Goal: Information Seeking & Learning: Learn about a topic

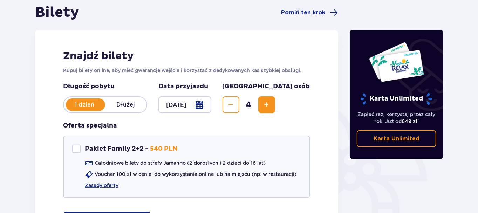
scroll to position [70, 0]
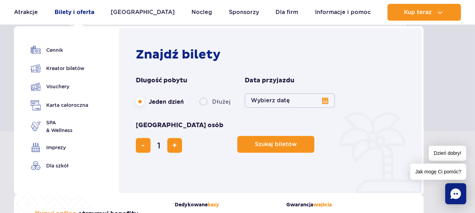
scroll to position [245, 0]
click at [58, 48] on link "Cennik" at bounding box center [59, 50] width 57 height 10
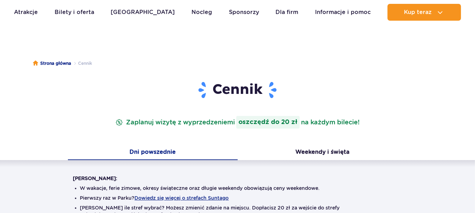
scroll to position [140, 0]
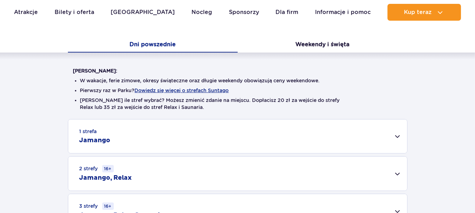
click at [394, 140] on div "1 strefa Jamango" at bounding box center [237, 136] width 339 height 34
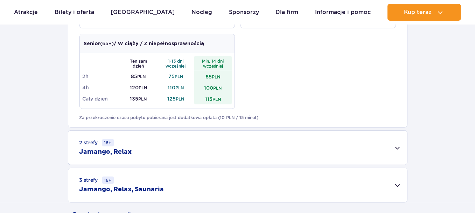
scroll to position [490, 0]
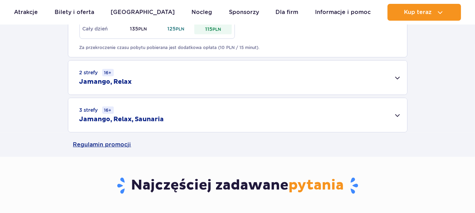
click at [398, 115] on div "3 strefy 16+ Jamango, Relax, Saunaria" at bounding box center [237, 115] width 339 height 34
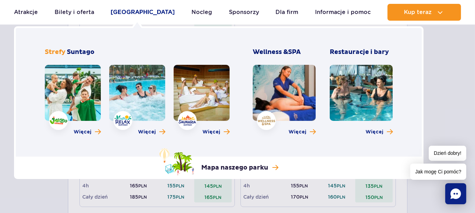
click at [140, 14] on link "[GEOGRAPHIC_DATA]" at bounding box center [143, 12] width 64 height 17
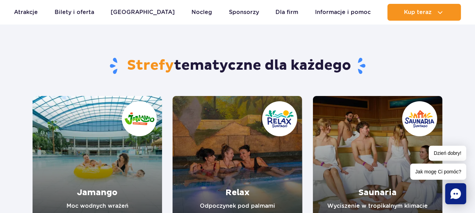
scroll to position [35, 0]
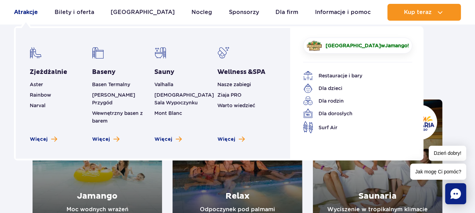
click at [23, 11] on link "Atrakcje" at bounding box center [26, 12] width 24 height 17
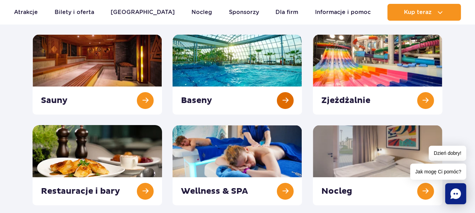
scroll to position [175, 0]
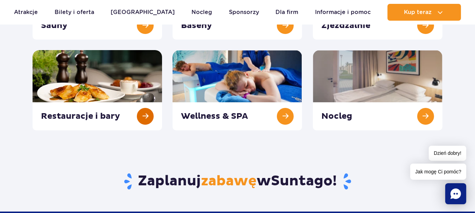
click at [143, 117] on link at bounding box center [98, 90] width 130 height 80
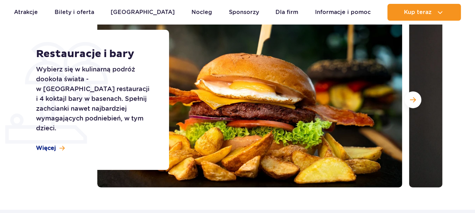
scroll to position [105, 0]
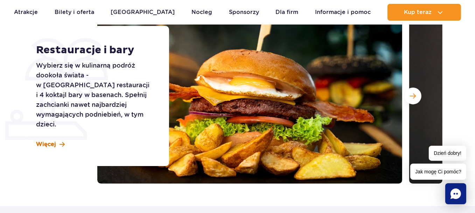
click at [51, 140] on span "Więcej" at bounding box center [46, 144] width 20 height 8
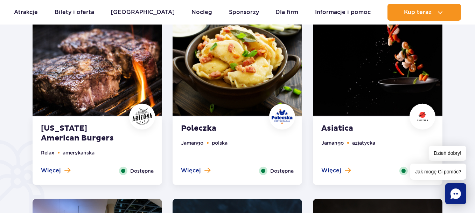
scroll to position [381, 0]
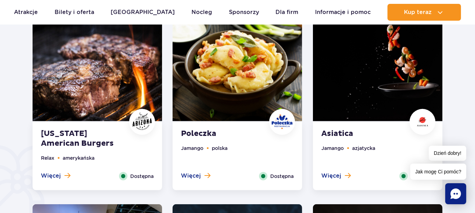
click at [195, 147] on li "Jamango" at bounding box center [192, 148] width 22 height 8
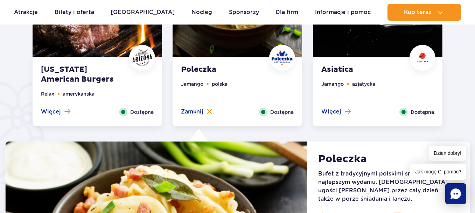
scroll to position [439, 0]
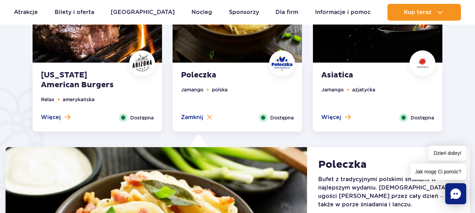
click at [69, 75] on strong "Arizona American Burgers" at bounding box center [83, 80] width 85 height 20
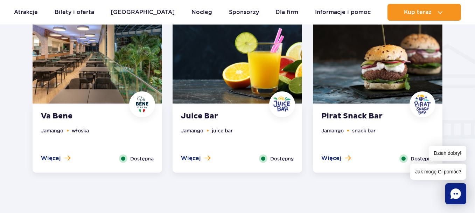
scroll to position [859, 0]
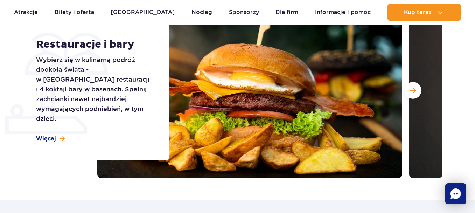
scroll to position [105, 0]
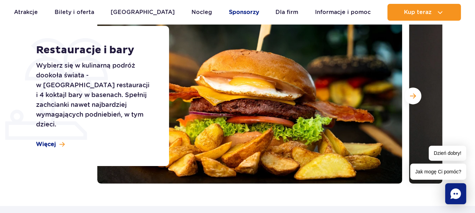
click at [236, 14] on link "Sponsorzy" at bounding box center [244, 12] width 30 height 17
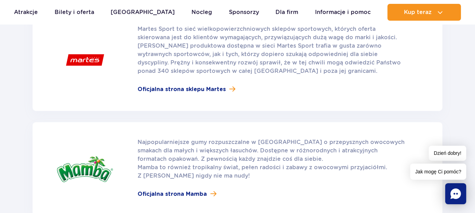
scroll to position [1016, 0]
